Goal: Task Accomplishment & Management: Use online tool/utility

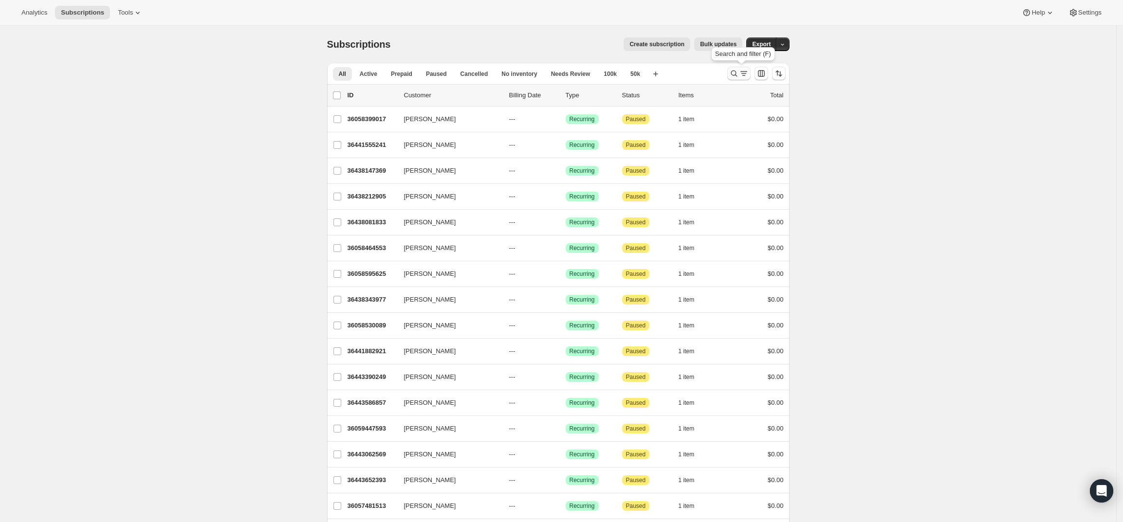
click at [743, 75] on icon "Search and filter results" at bounding box center [744, 74] width 10 height 10
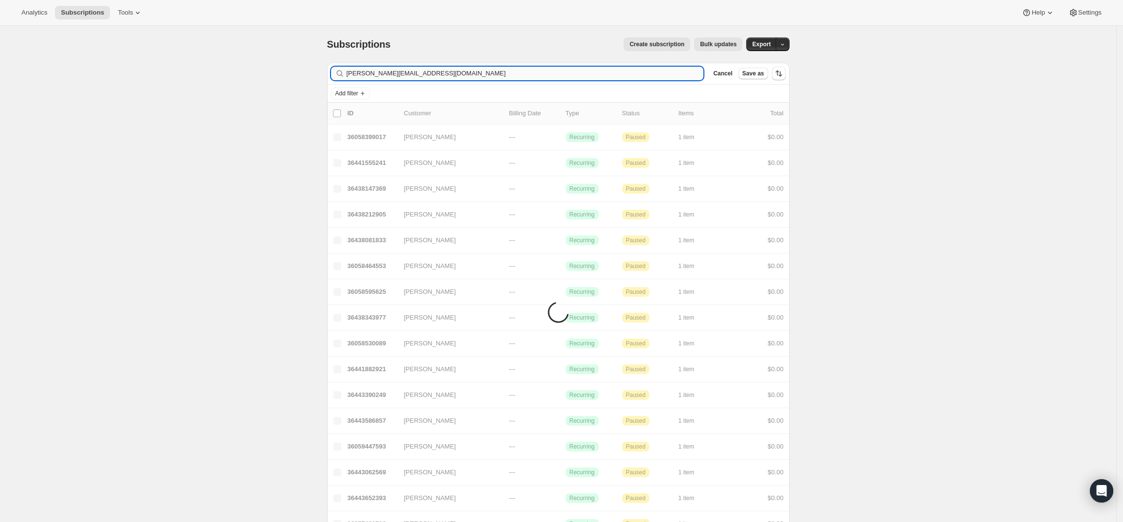
type input "[PERSON_NAME][EMAIL_ADDRESS][DOMAIN_NAME]"
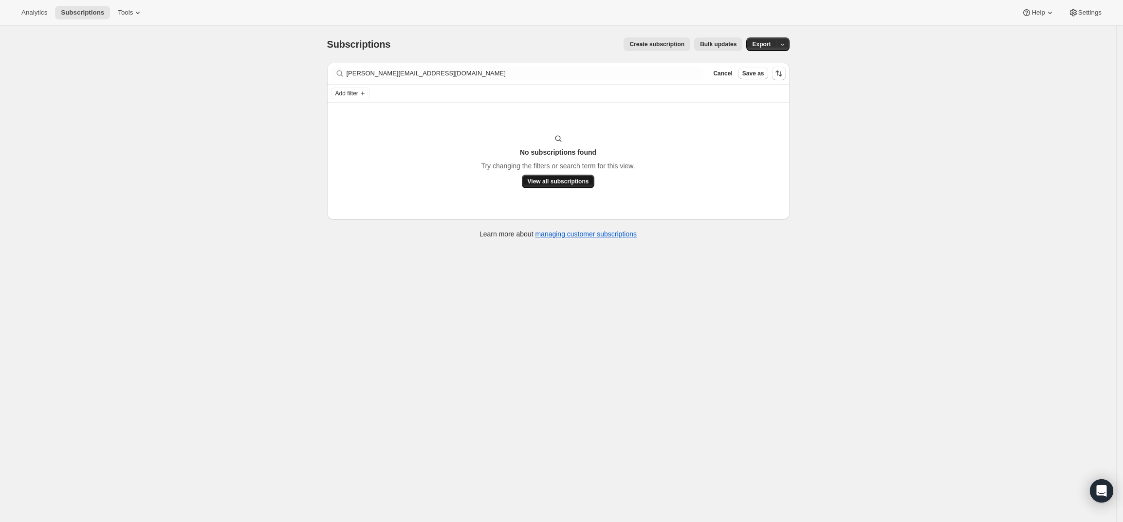
click at [548, 183] on span "View all subscriptions" at bounding box center [558, 182] width 61 height 8
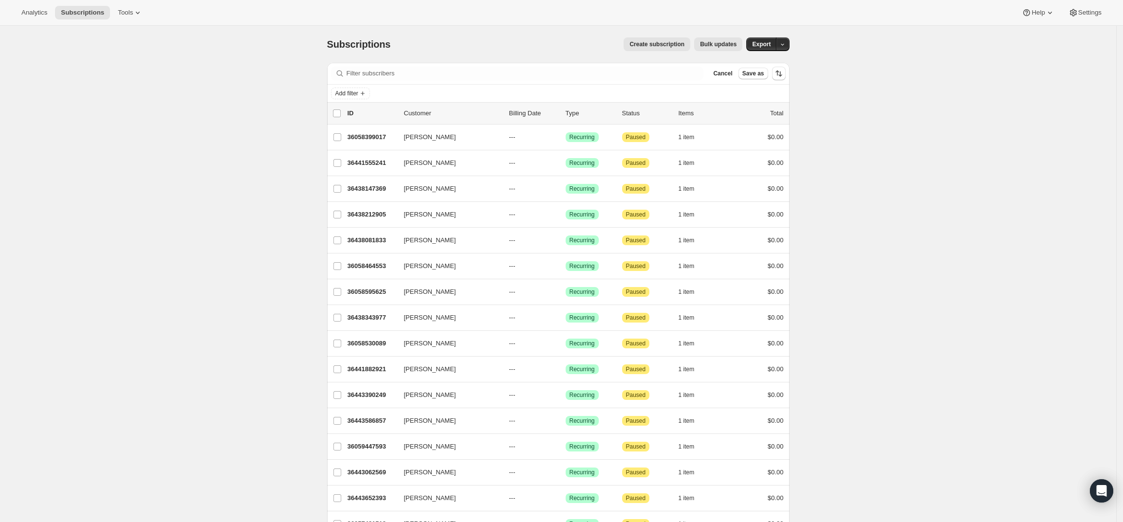
click at [694, 65] on div "Filter subscribers Cancel Save as" at bounding box center [558, 73] width 462 height 21
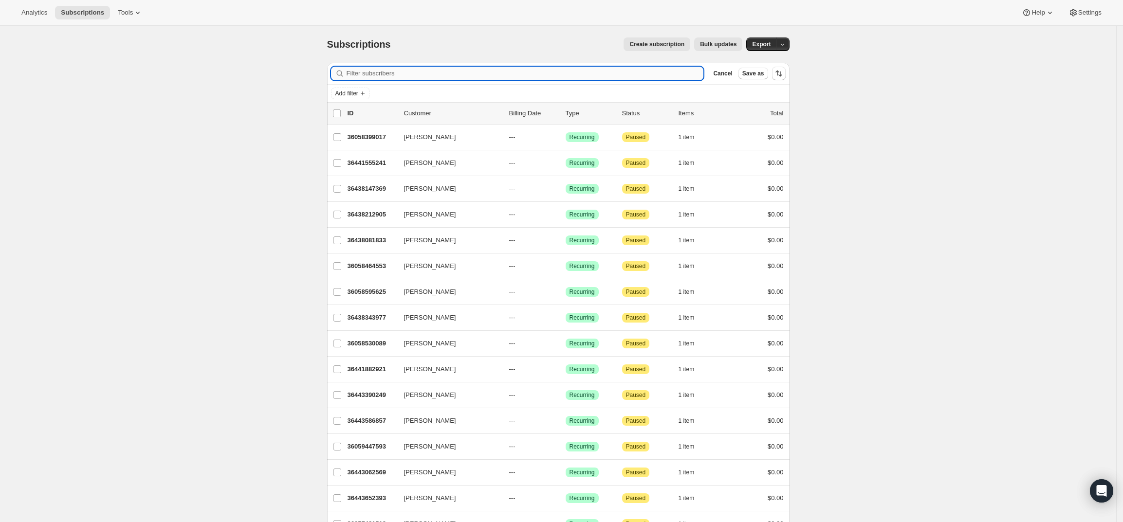
click at [690, 70] on input "Filter subscribers" at bounding box center [525, 74] width 357 height 14
paste input "[PERSON_NAME][EMAIL_ADDRESS][DOMAIN_NAME]"
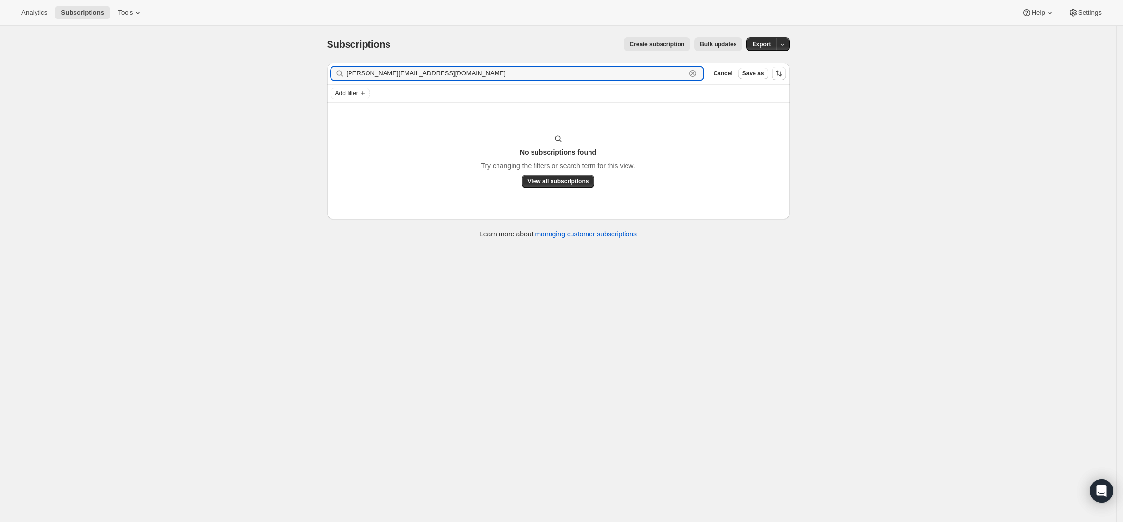
type input "[PERSON_NAME][EMAIL_ADDRESS][DOMAIN_NAME]"
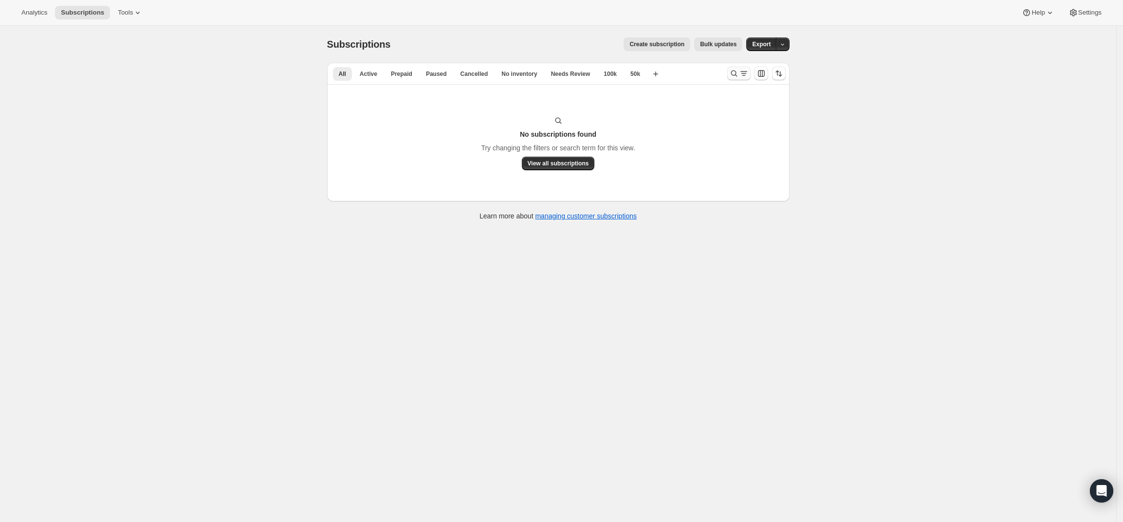
click at [733, 69] on icon "Search and filter results" at bounding box center [734, 74] width 10 height 10
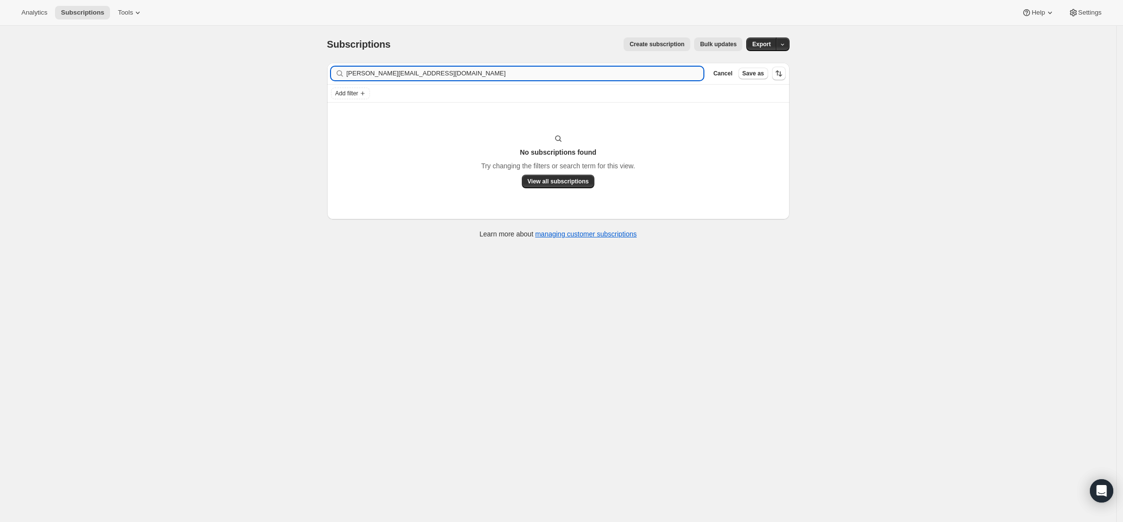
click at [414, 72] on input "[PERSON_NAME][EMAIL_ADDRESS][DOMAIN_NAME]" at bounding box center [525, 74] width 357 height 14
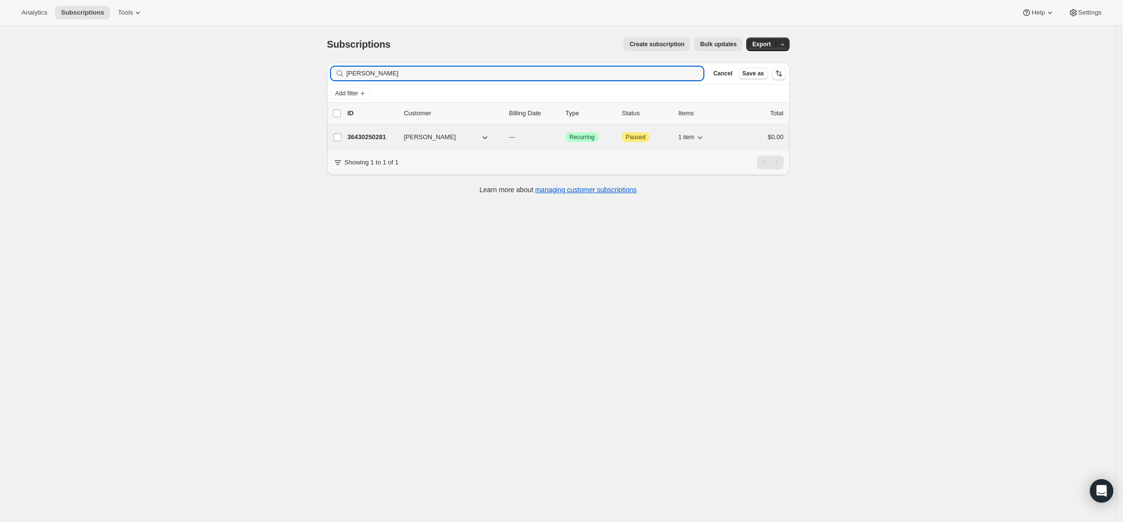
type input "[PERSON_NAME]"
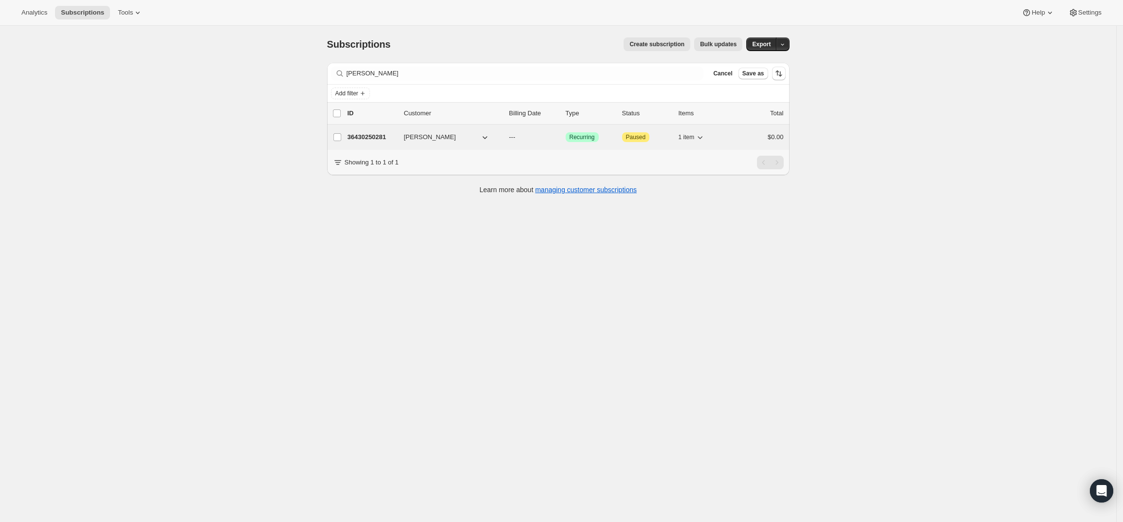
click at [369, 135] on p "36430250281" at bounding box center [371, 137] width 49 height 10
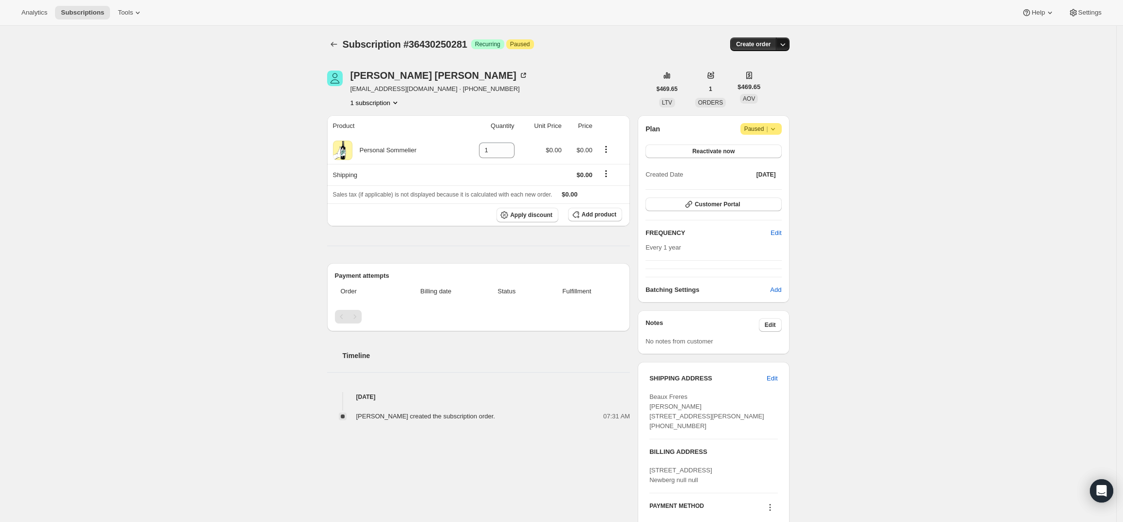
click at [785, 47] on icon "button" at bounding box center [783, 44] width 10 height 10
click at [780, 79] on span "Create custom one-time order" at bounding box center [744, 80] width 84 height 7
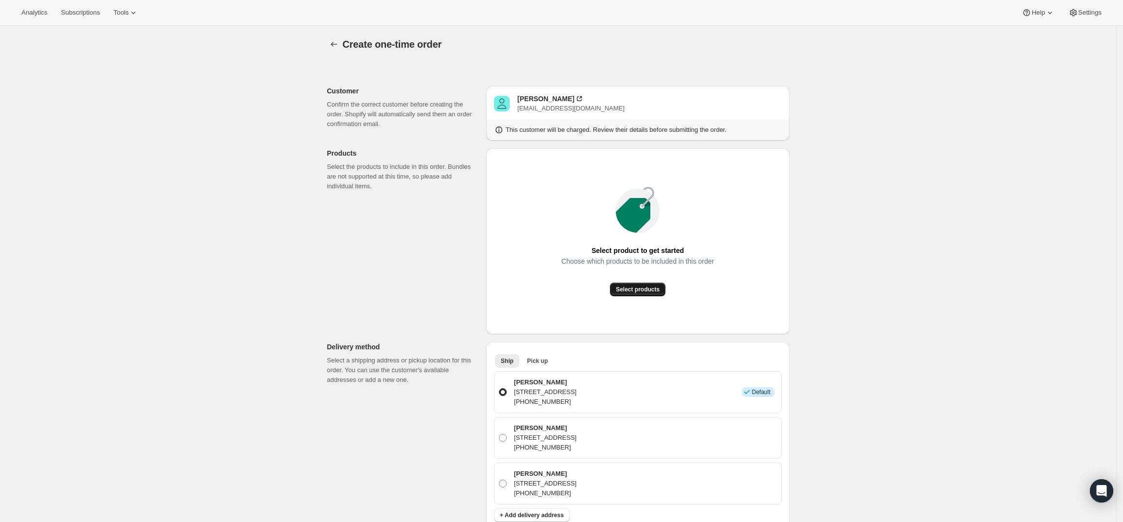
click at [636, 294] on button "Select products" at bounding box center [637, 290] width 55 height 14
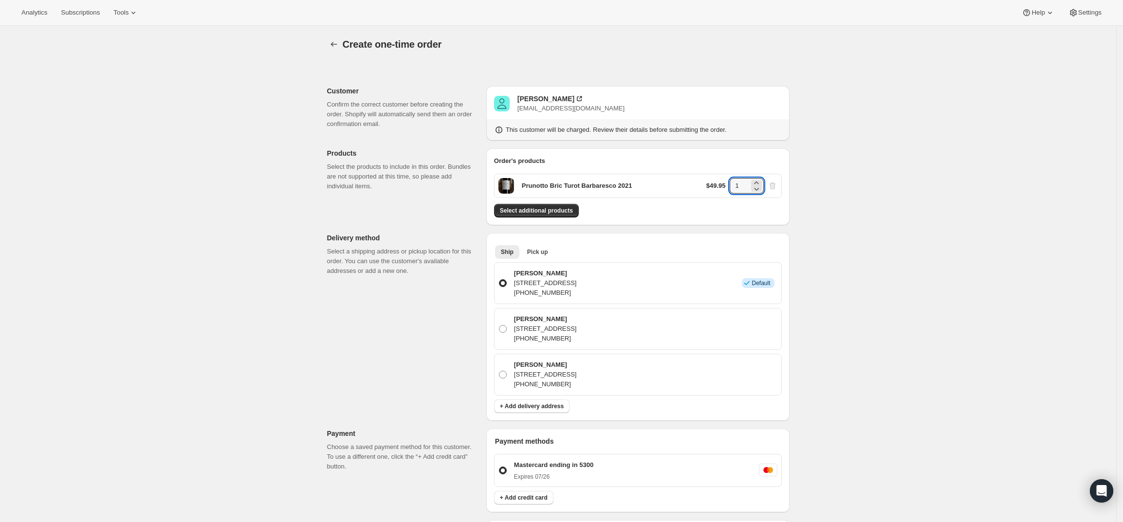
drag, startPoint x: 752, startPoint y: 183, endPoint x: 628, endPoint y: 183, distance: 123.6
click at [628, 183] on div "Prunotto Bric Turot Barbaresco 2021 $49.95 1" at bounding box center [638, 186] width 288 height 24
type input "6"
click at [834, 244] on div "Create one-time order. This page is ready Create one-time order Customer Confir…" at bounding box center [558, 414] width 1116 height 776
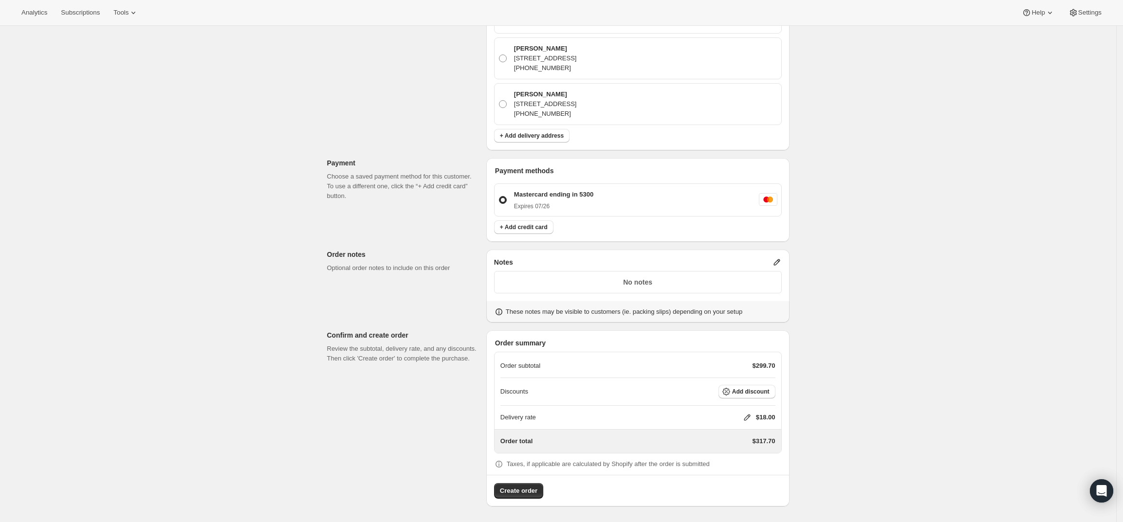
scroll to position [271, 0]
click at [760, 393] on span "Add discount" at bounding box center [750, 392] width 37 height 8
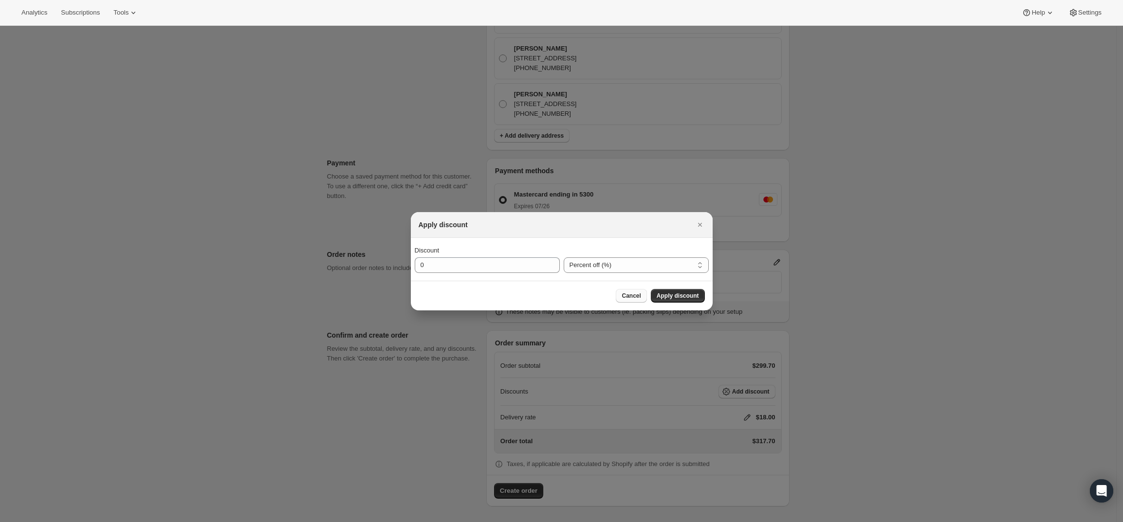
click at [644, 300] on button "Cancel" at bounding box center [631, 296] width 31 height 14
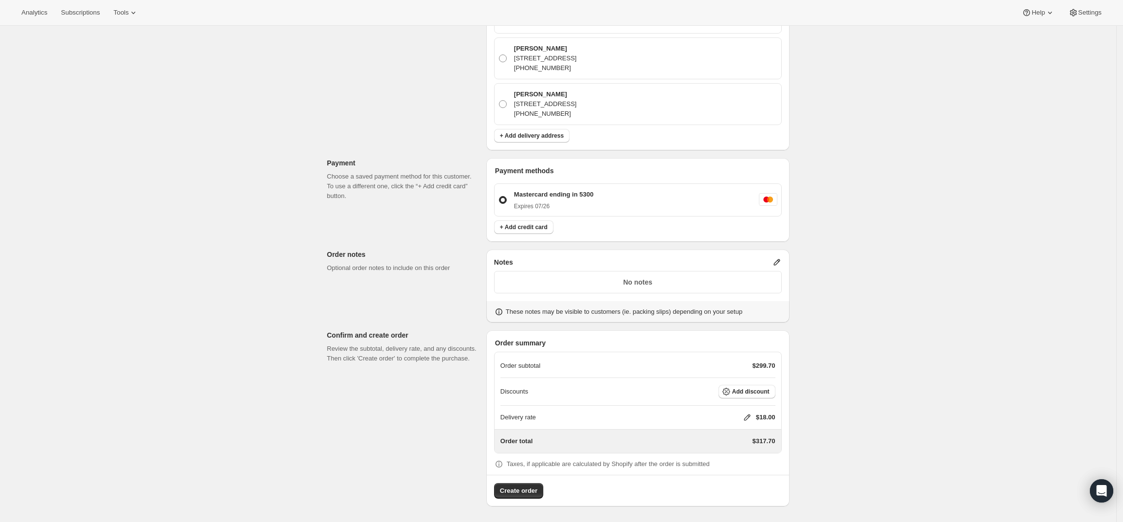
click at [781, 257] on icon at bounding box center [777, 262] width 10 height 10
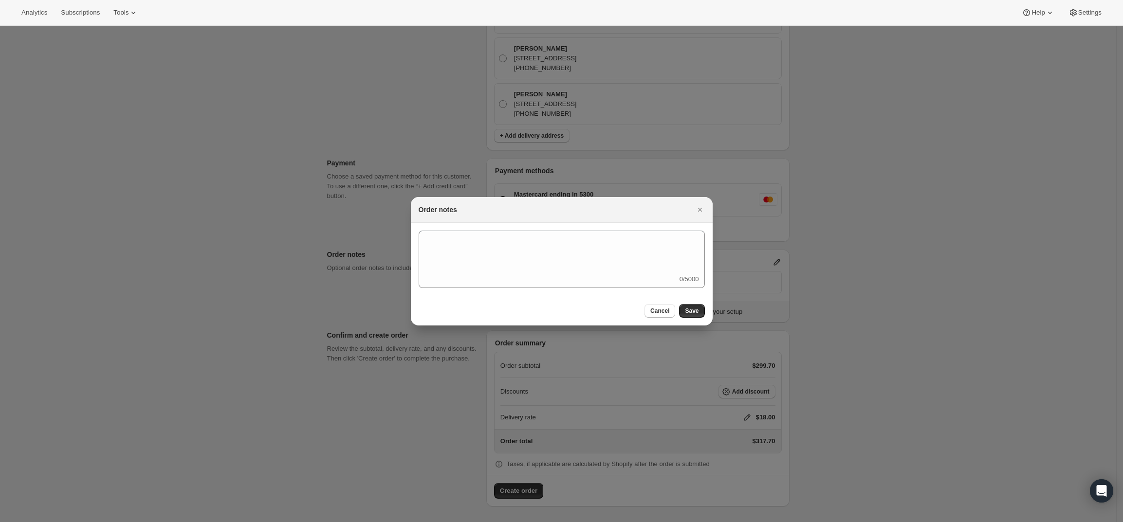
scroll to position [0, 0]
click at [680, 288] on div "0/5000" at bounding box center [562, 259] width 302 height 73
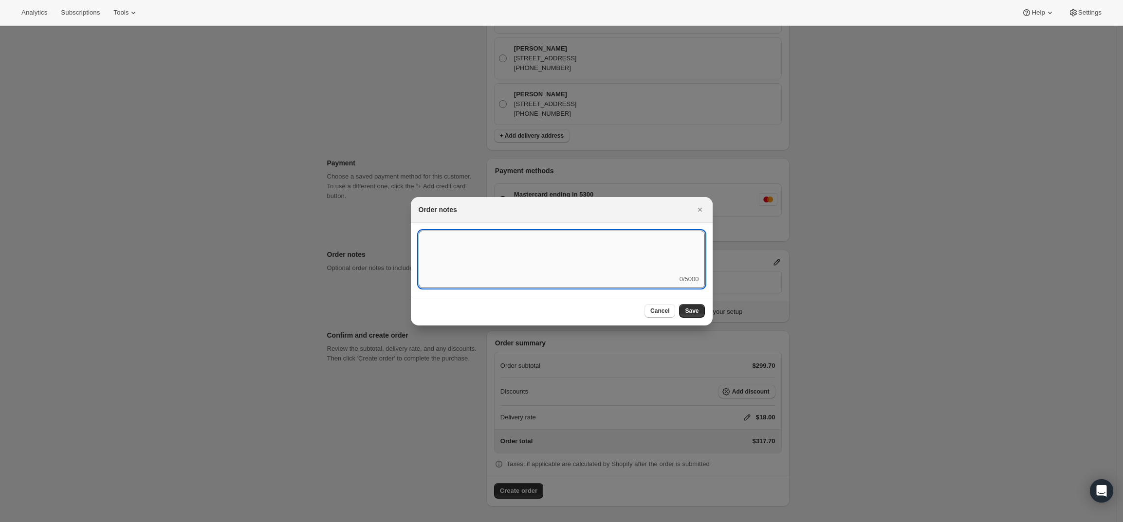
click at [518, 256] on textarea ":r3v:" at bounding box center [562, 253] width 286 height 44
type textarea "FedEx Ground"
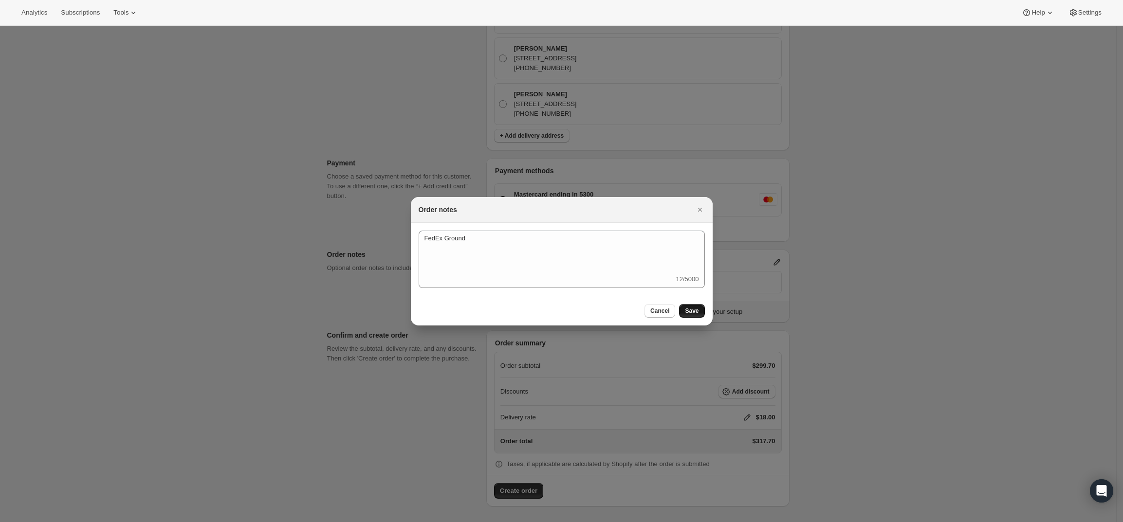
click at [683, 307] on button "Save" at bounding box center [691, 311] width 25 height 14
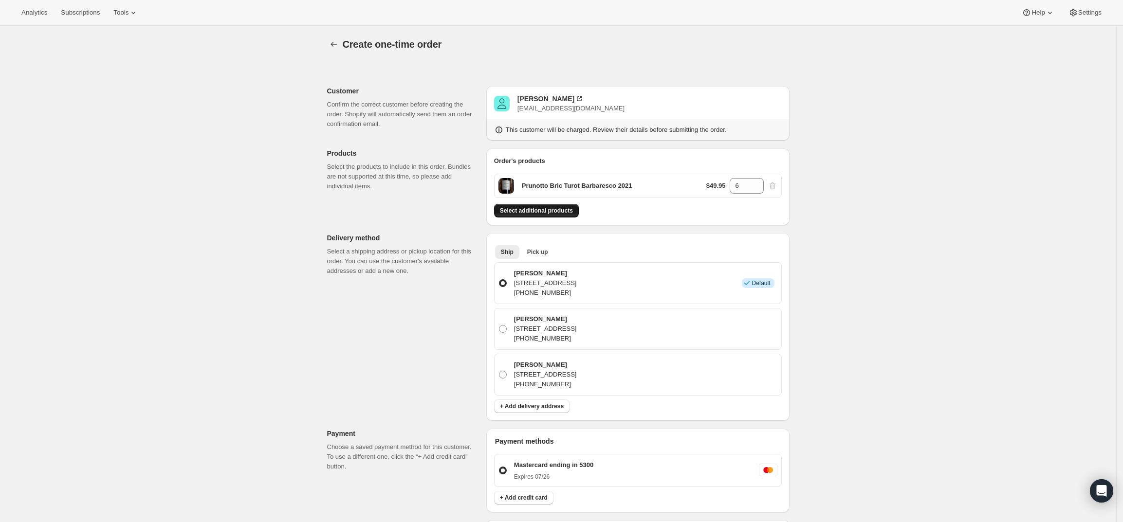
click at [541, 209] on span "Select additional products" at bounding box center [536, 211] width 73 height 8
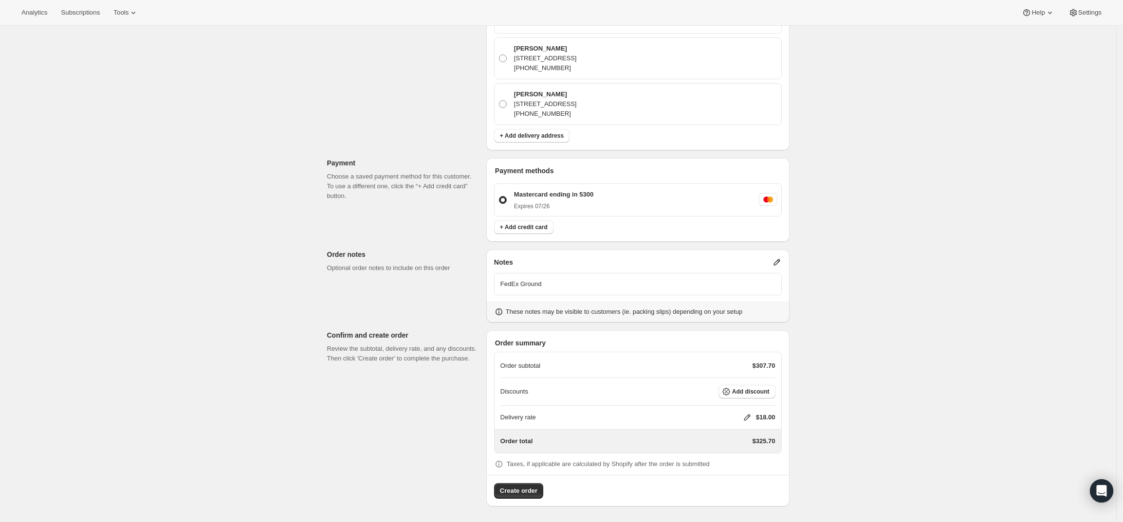
scroll to position [301, 0]
click at [747, 415] on icon at bounding box center [747, 418] width 10 height 10
click at [717, 451] on input "0" at bounding box center [752, 454] width 88 height 16
type input "0"
click at [740, 475] on span "Save" at bounding box center [745, 477] width 14 height 8
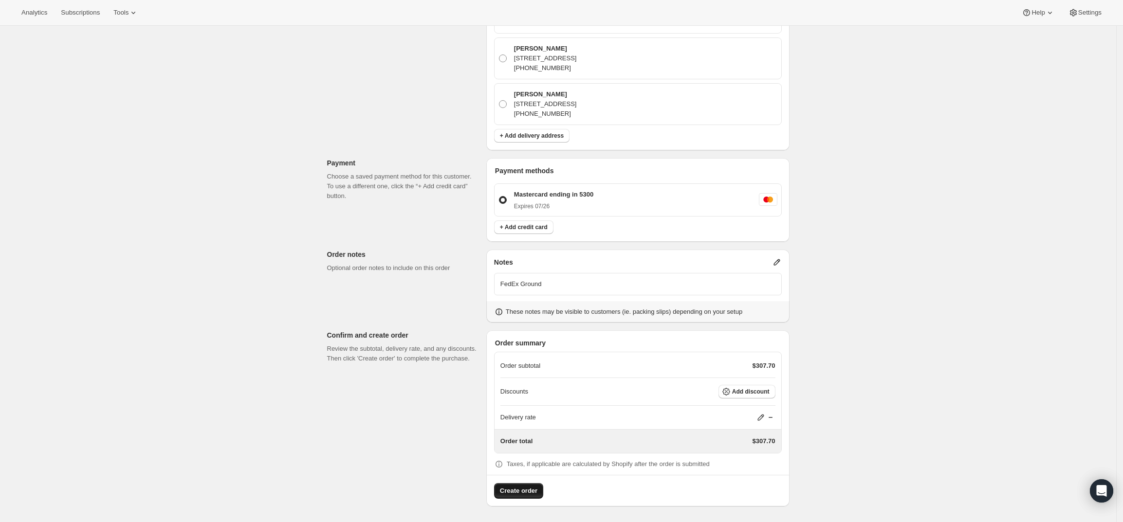
click at [521, 493] on span "Create order" at bounding box center [518, 491] width 37 height 10
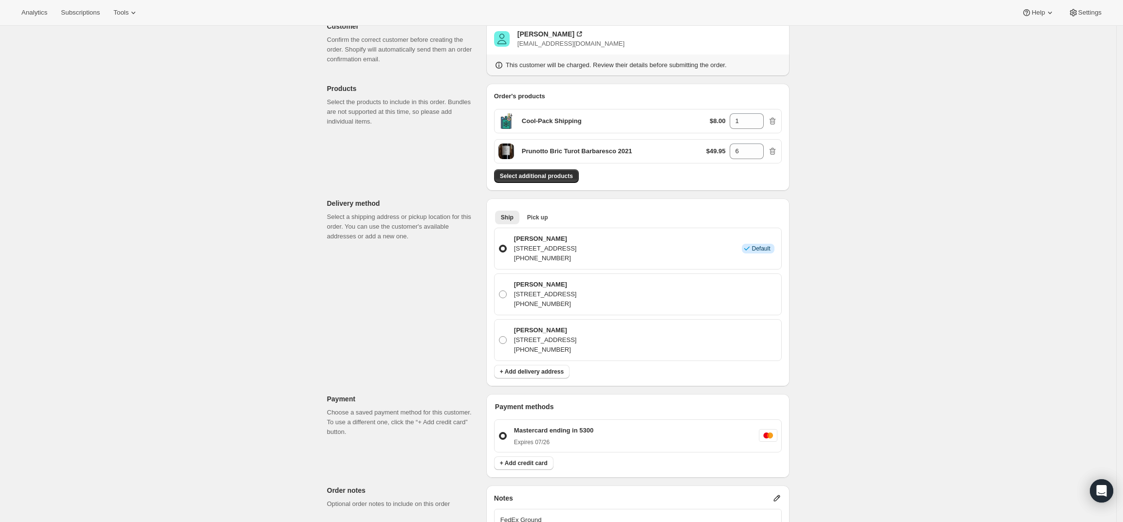
scroll to position [0, 0]
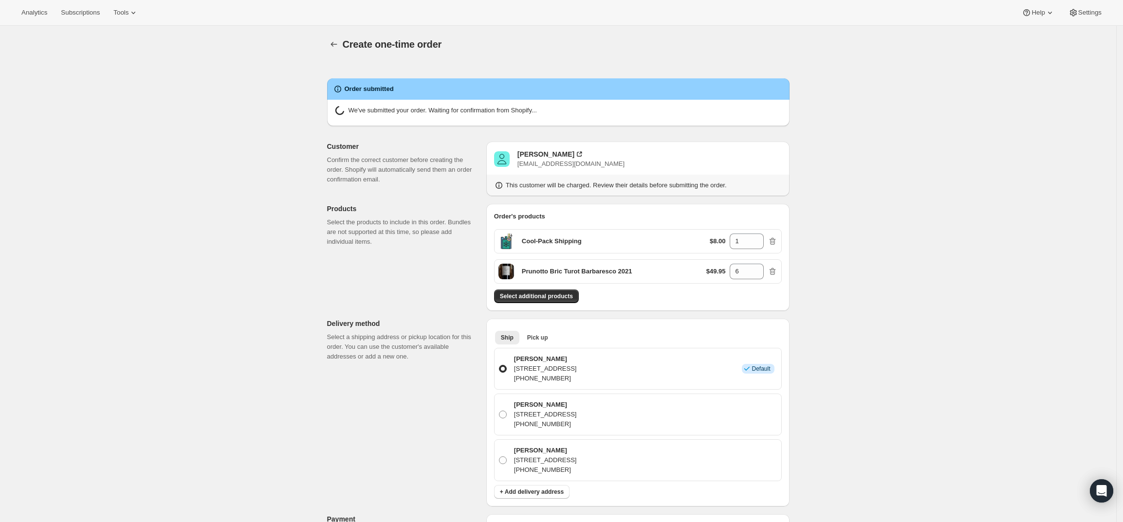
radio input "true"
